Goal: Navigation & Orientation: Find specific page/section

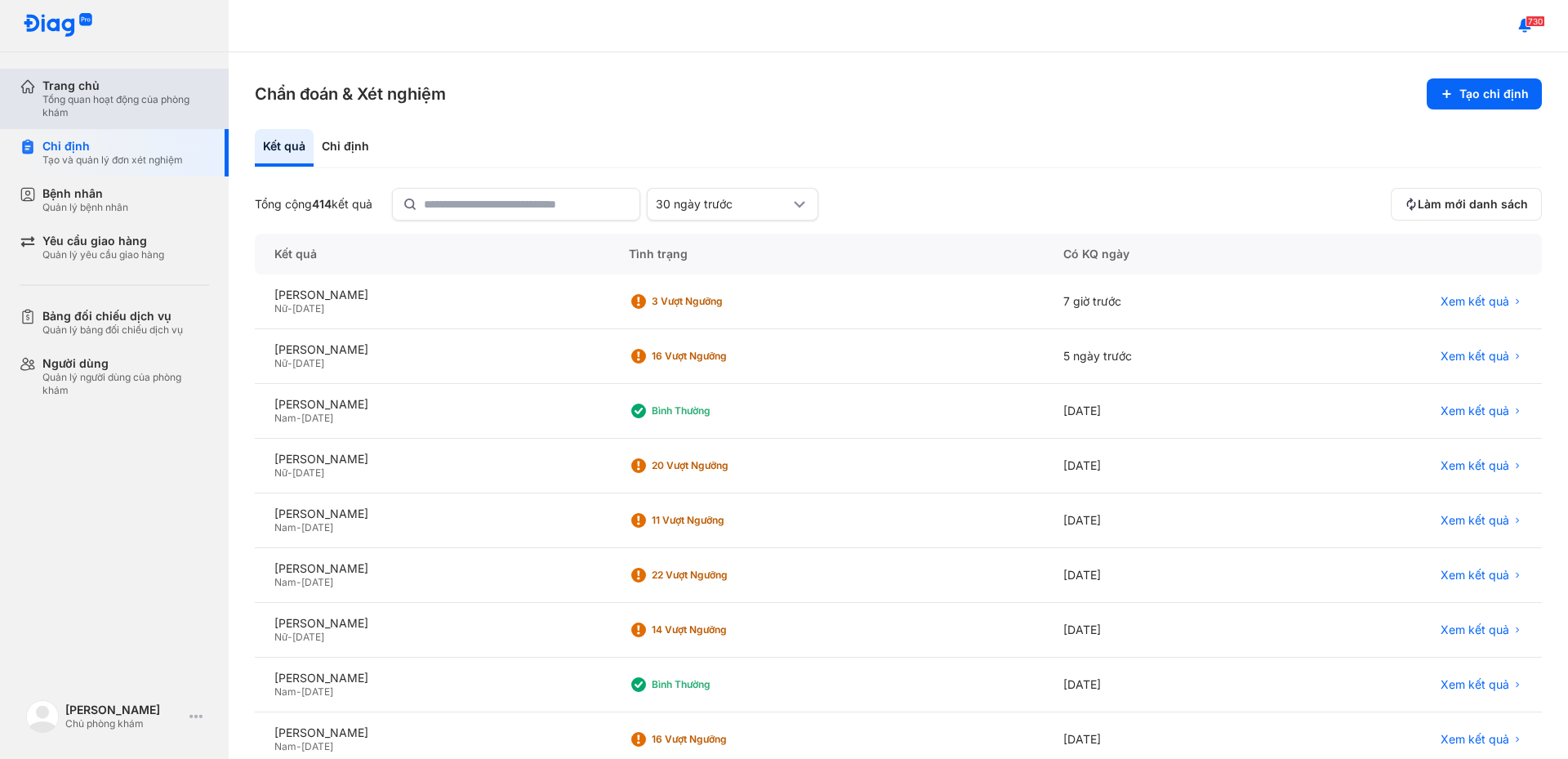
click at [133, 110] on div "Tổng quan hoạt động của phòng khám" at bounding box center [125, 106] width 166 height 26
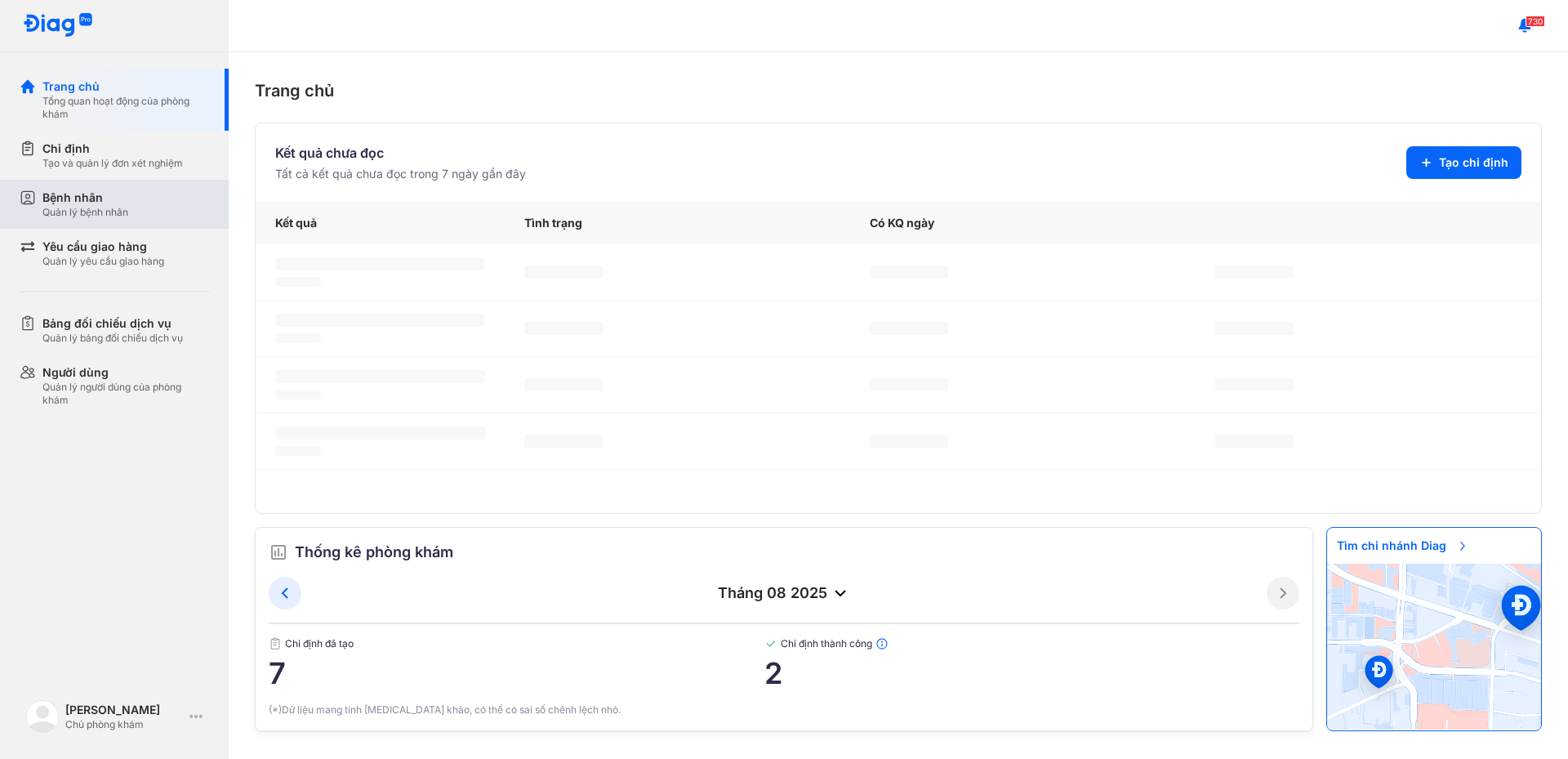
click at [134, 206] on div "Bệnh nhân Quản lý bệnh nhân" at bounding box center [125, 204] width 166 height 30
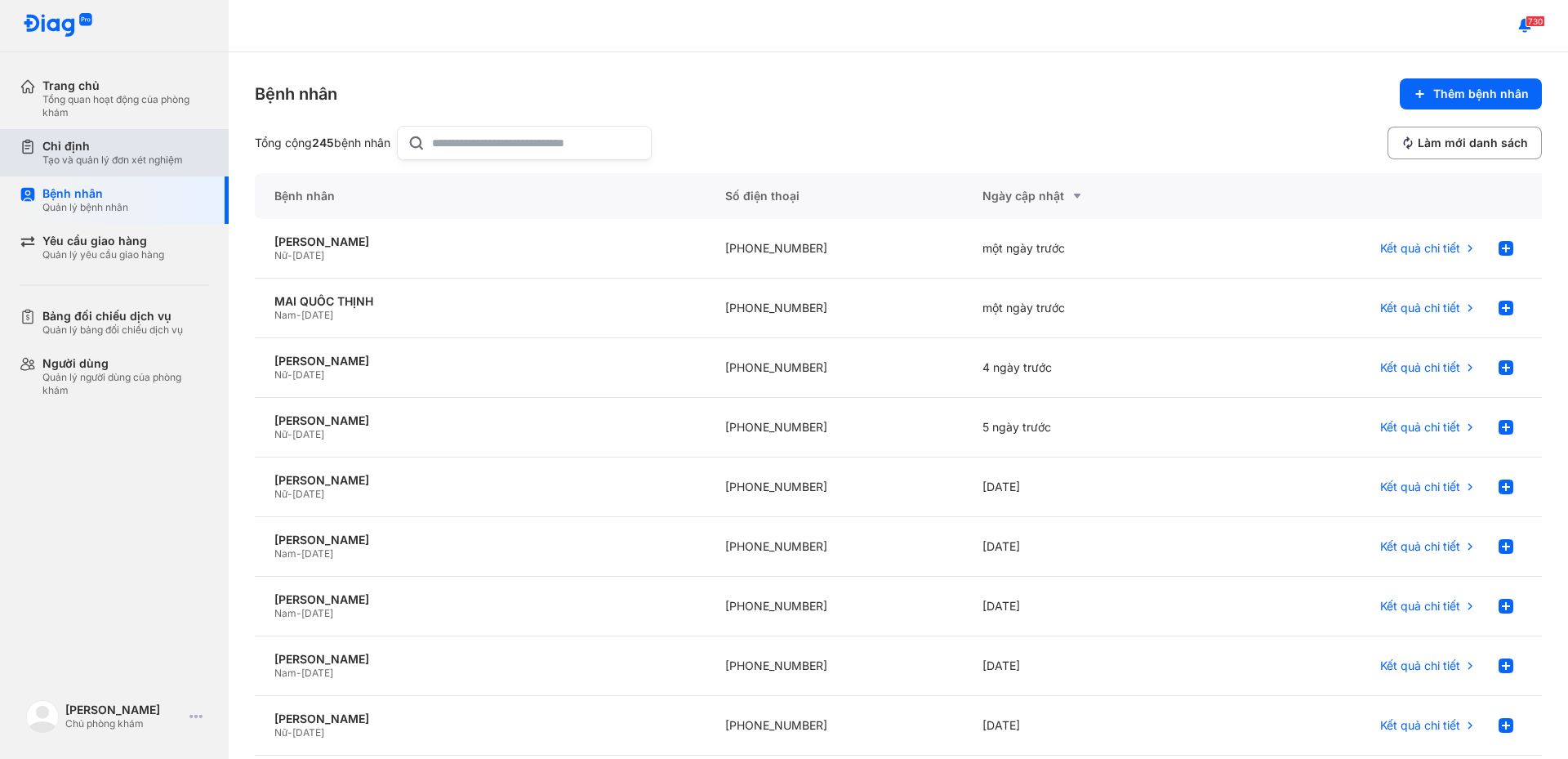
click at [146, 159] on div "Tạo và quản lý đơn xét nghiệm" at bounding box center [112, 160] width 140 height 13
